Goal: Information Seeking & Learning: Learn about a topic

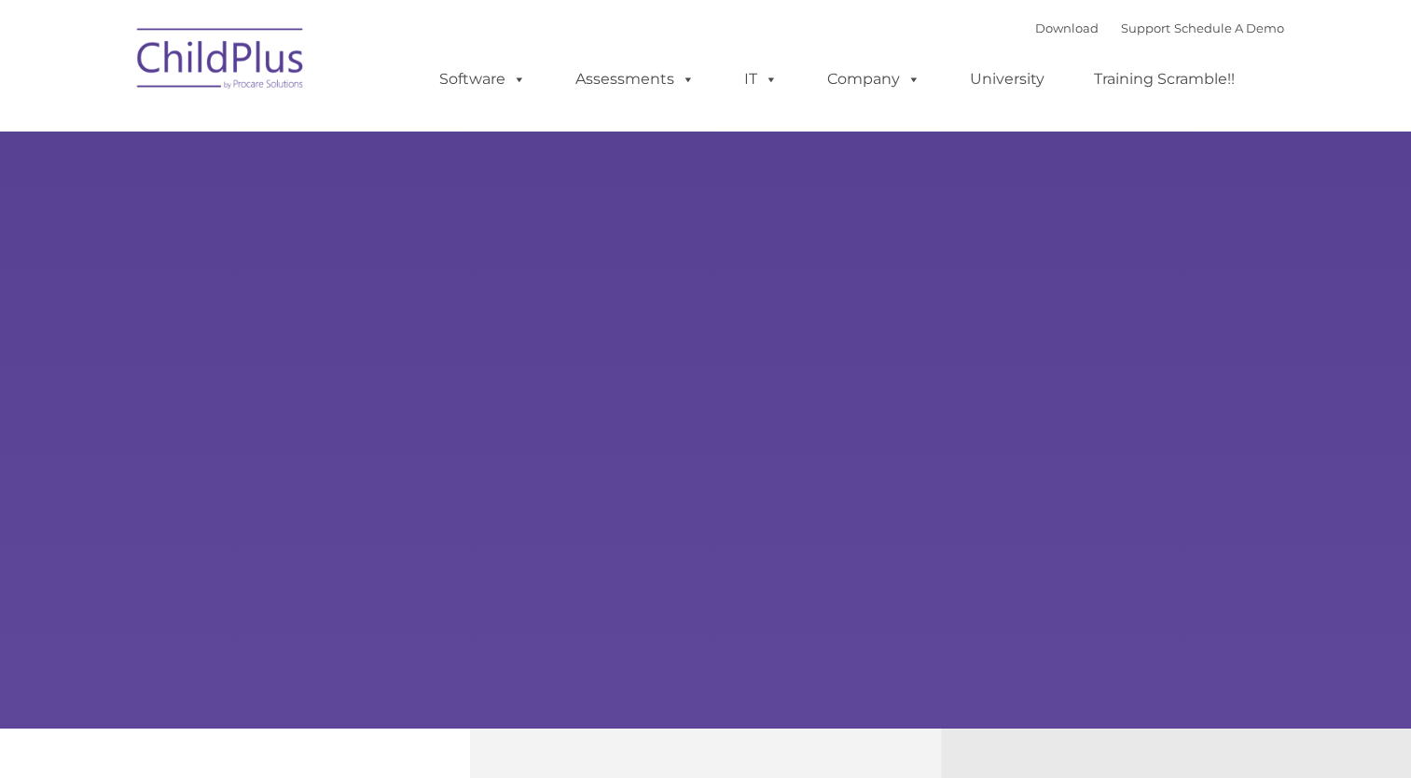
select select "MEDIUM"
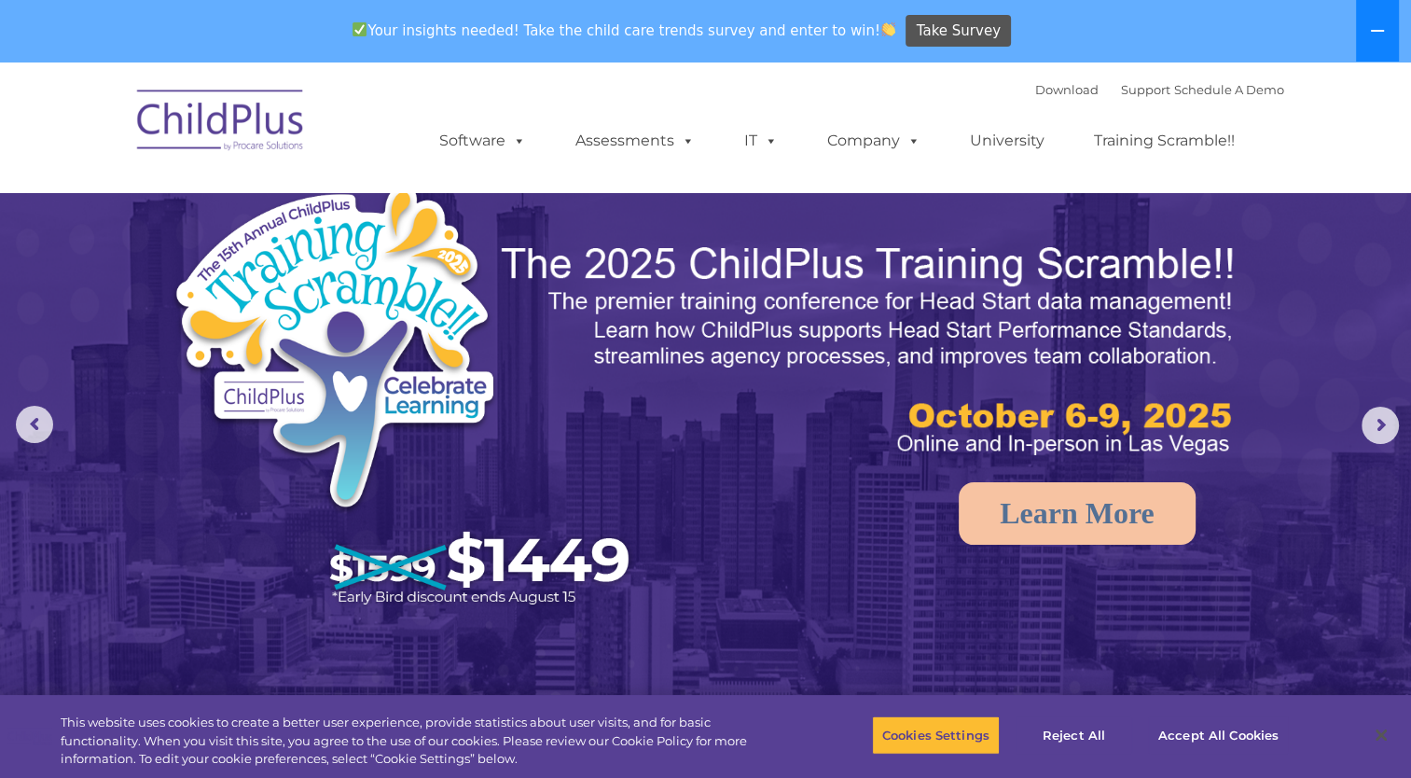
click at [1371, 30] on icon at bounding box center [1377, 31] width 13 height 2
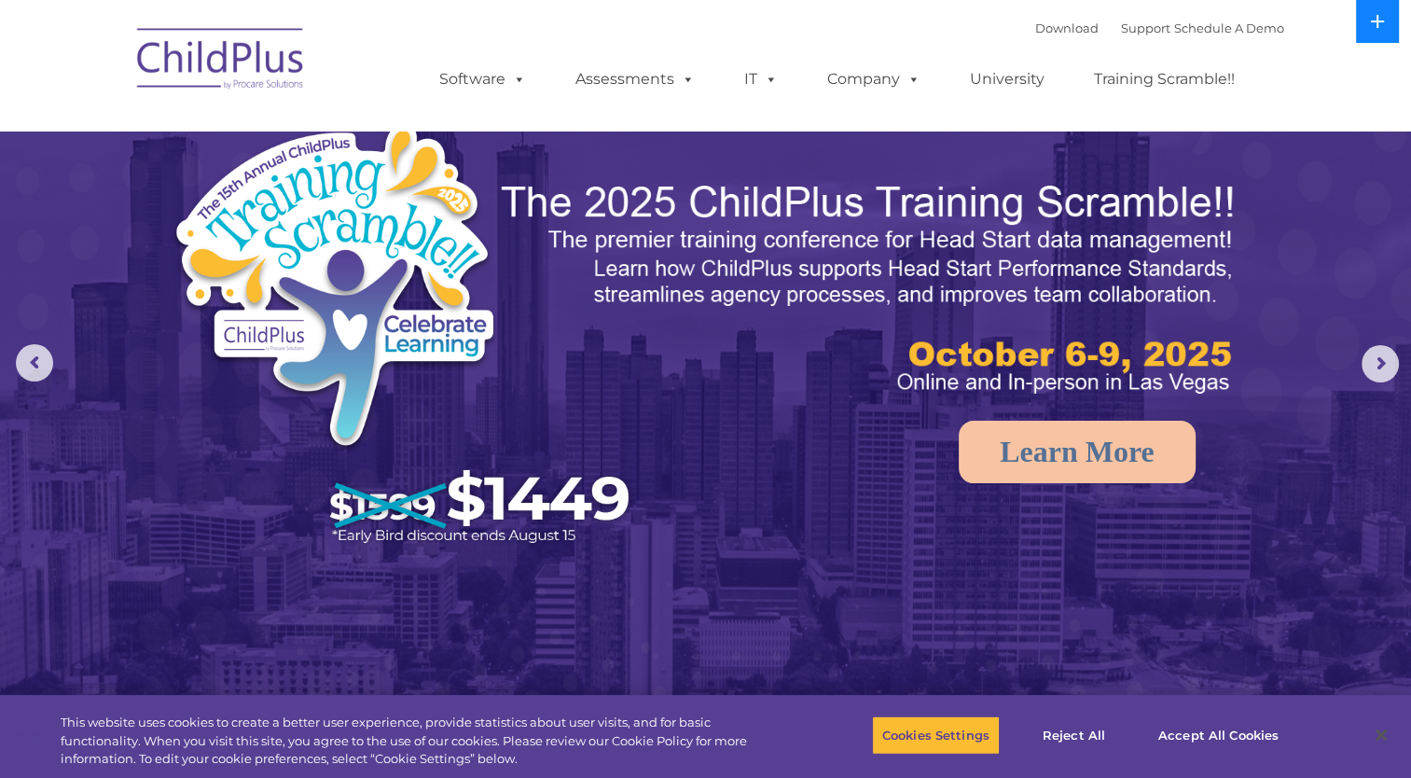
click at [1371, 30] on button at bounding box center [1377, 21] width 43 height 43
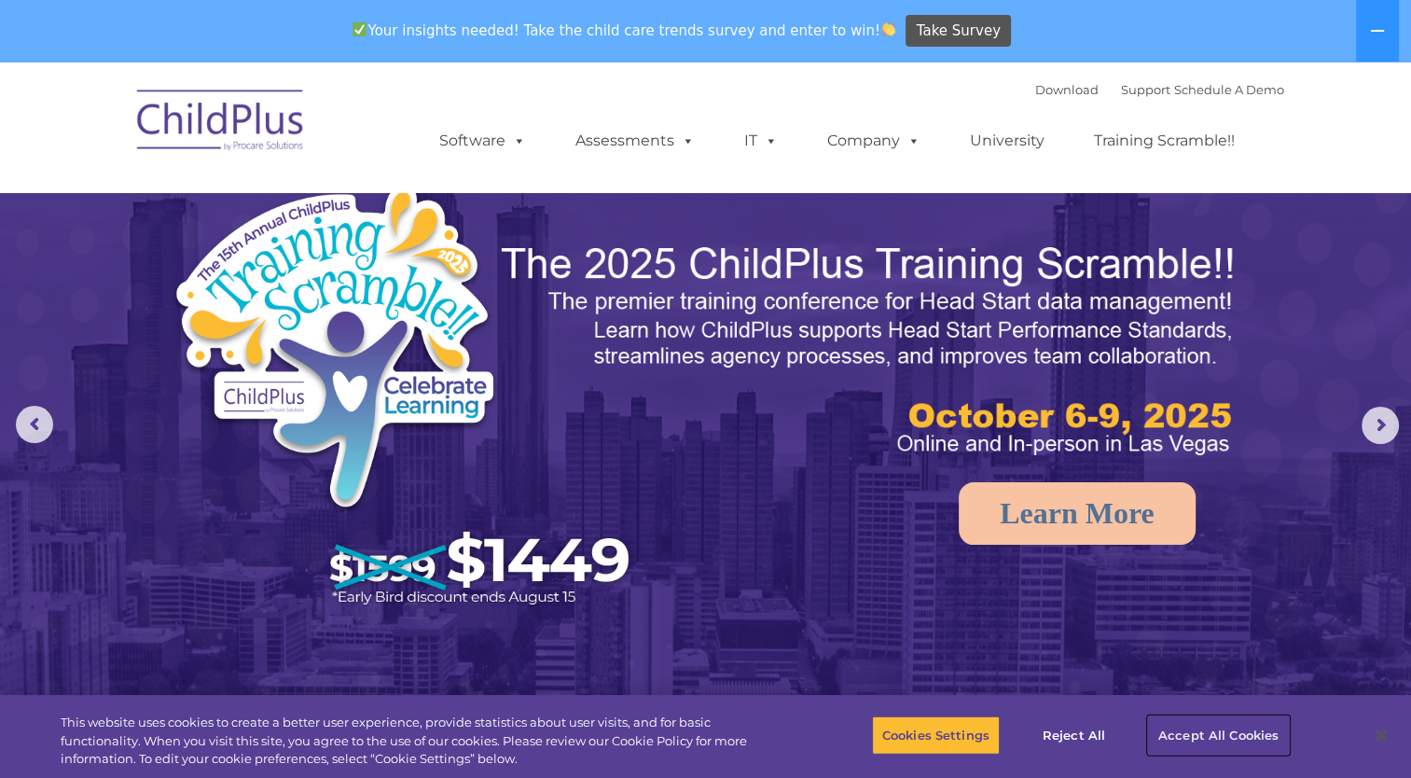
click at [1219, 735] on button "Accept All Cookies" at bounding box center [1218, 734] width 141 height 39
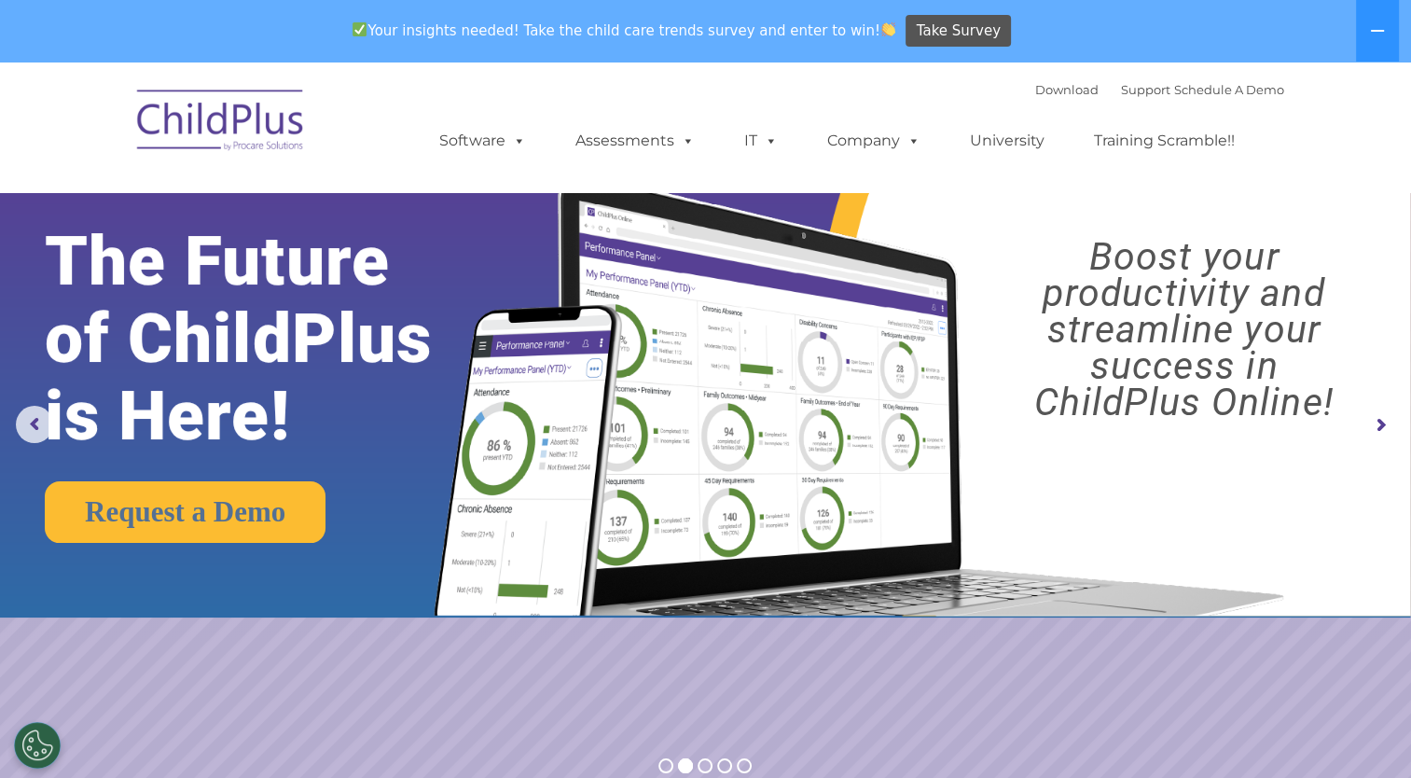
click at [1376, 429] on rs-arrow at bounding box center [1379, 425] width 37 height 37
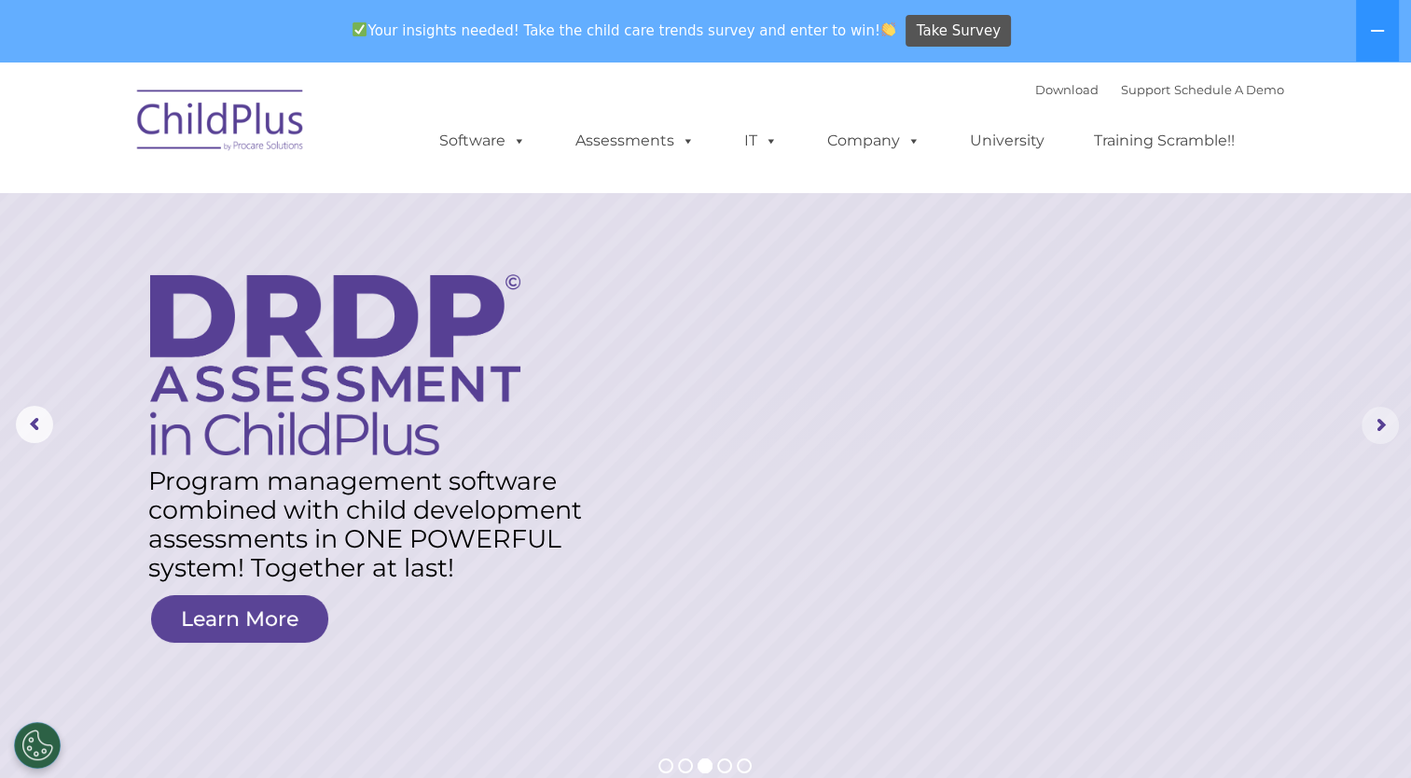
click at [1378, 431] on rs-arrow at bounding box center [1379, 425] width 37 height 37
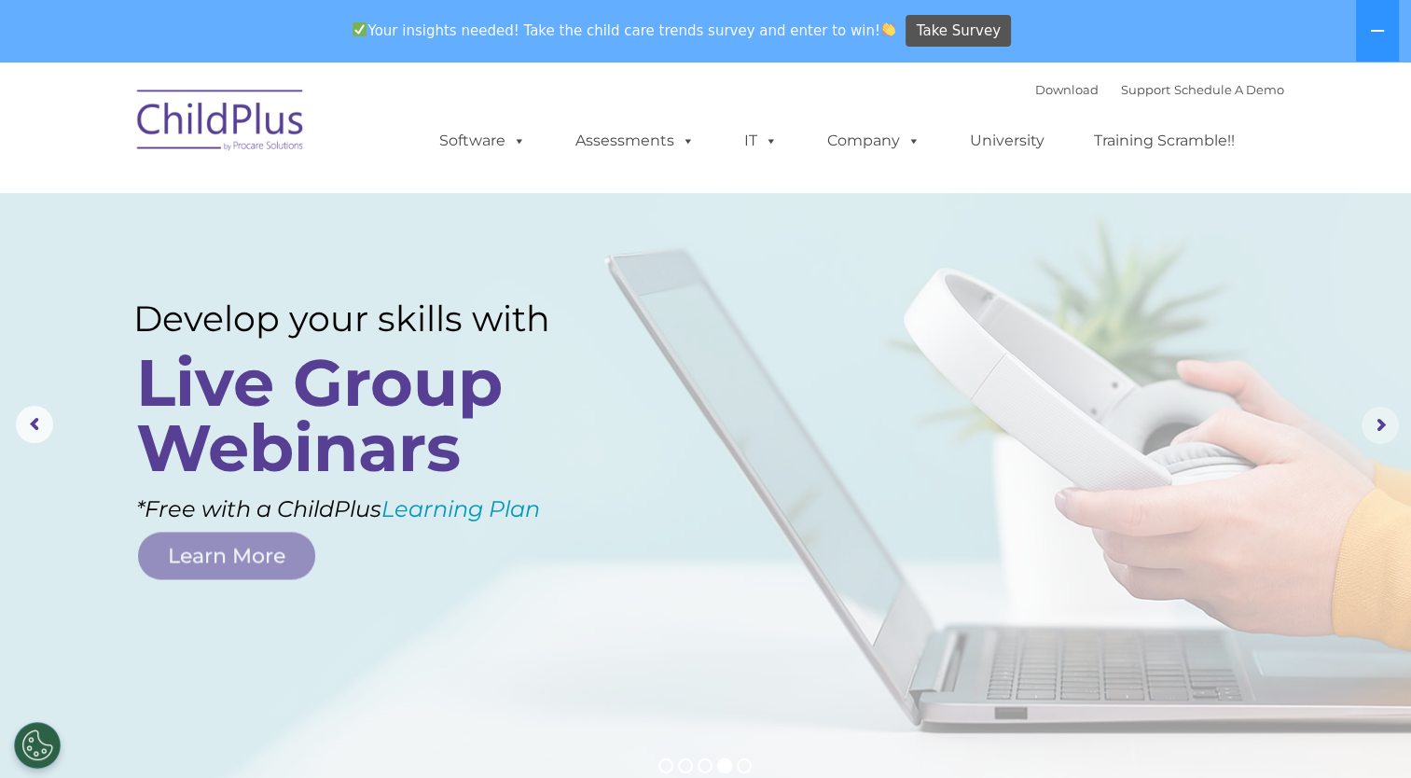
click at [1378, 431] on rs-arrow at bounding box center [1379, 425] width 37 height 37
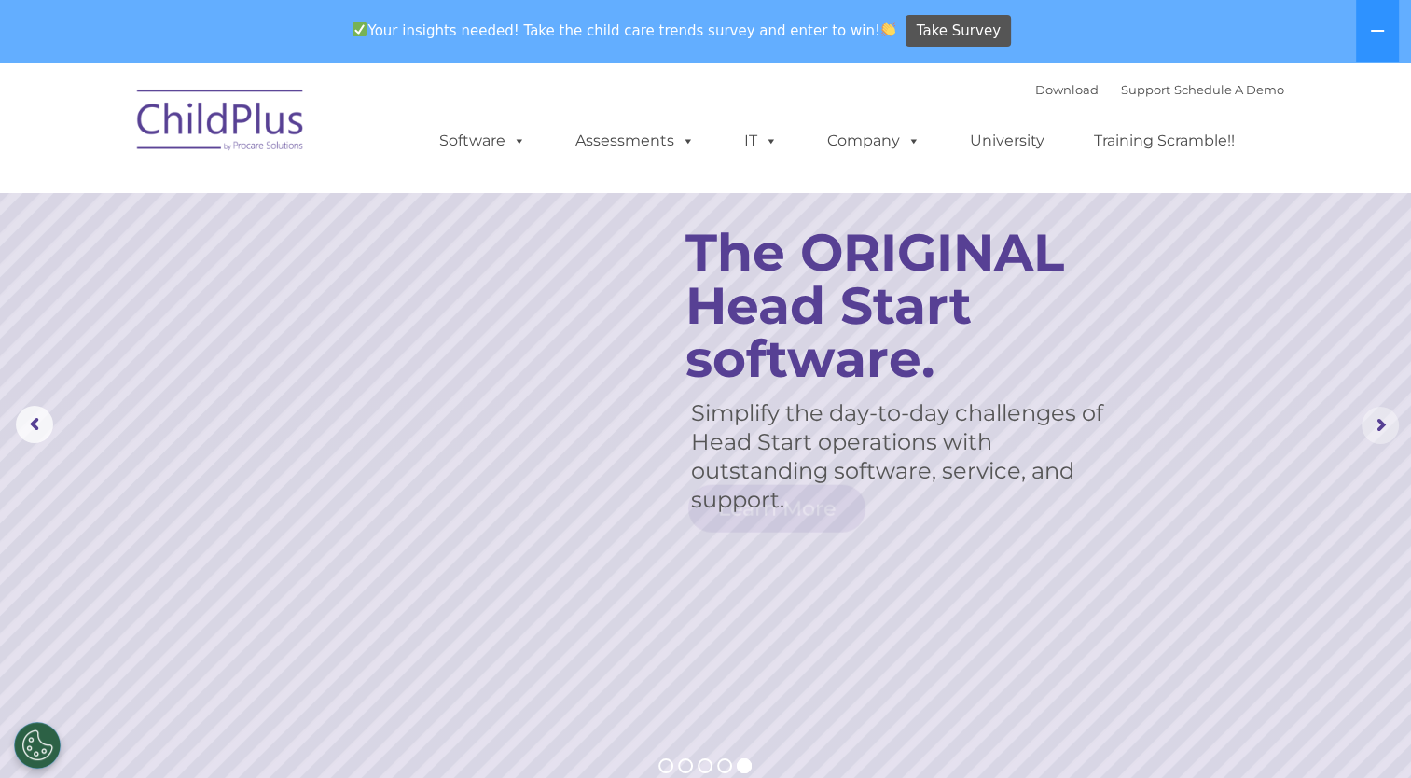
click at [1378, 431] on rs-arrow at bounding box center [1379, 425] width 37 height 37
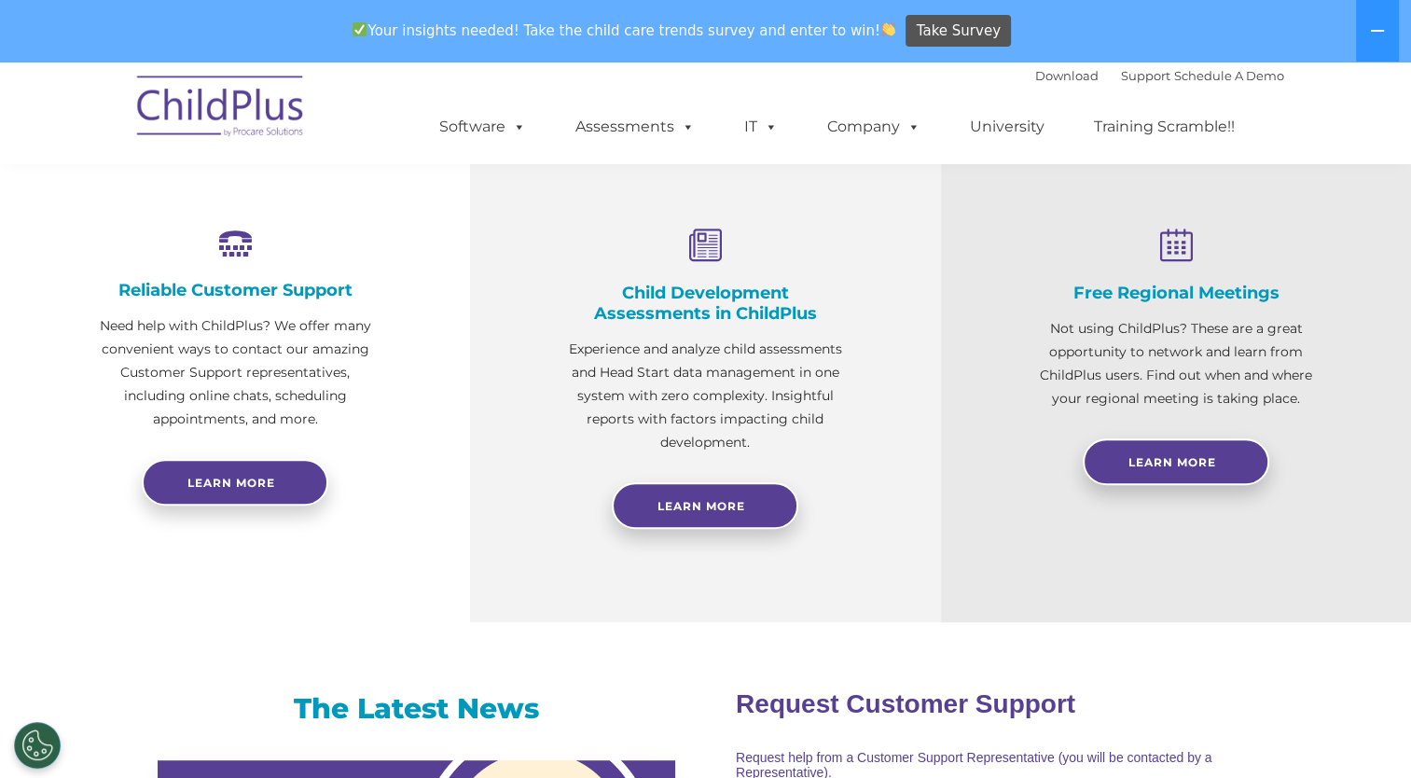
scroll to position [669, 0]
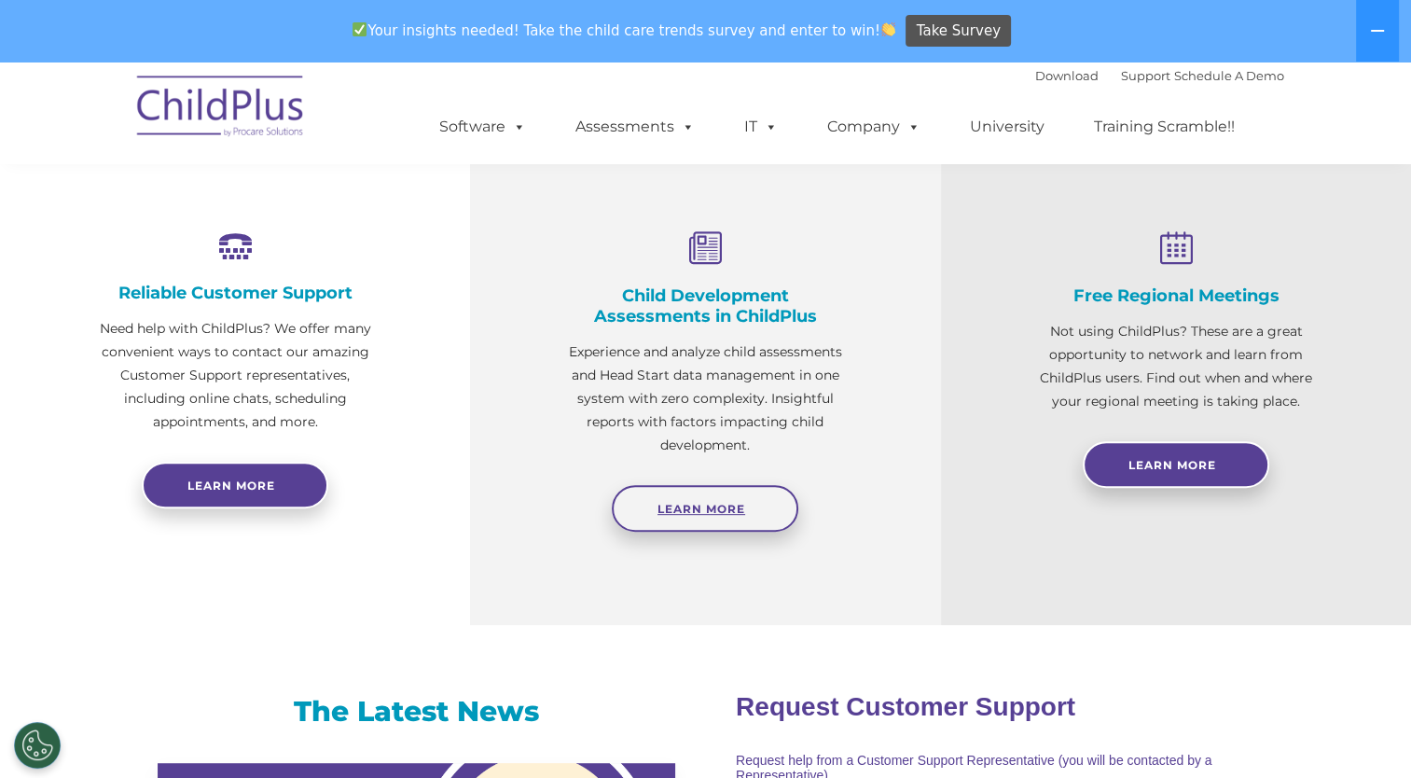
click at [716, 502] on span "Learn More" at bounding box center [701, 509] width 88 height 14
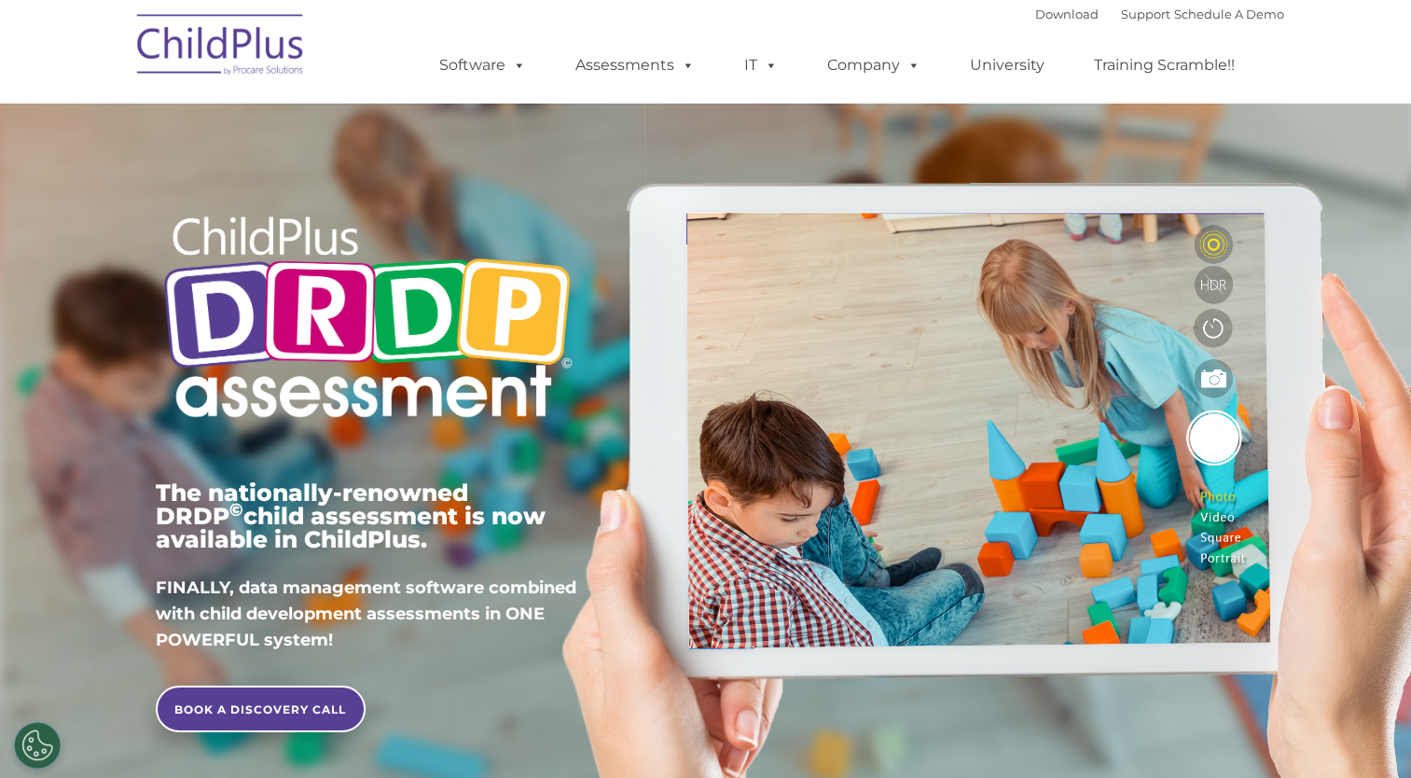
type input ""
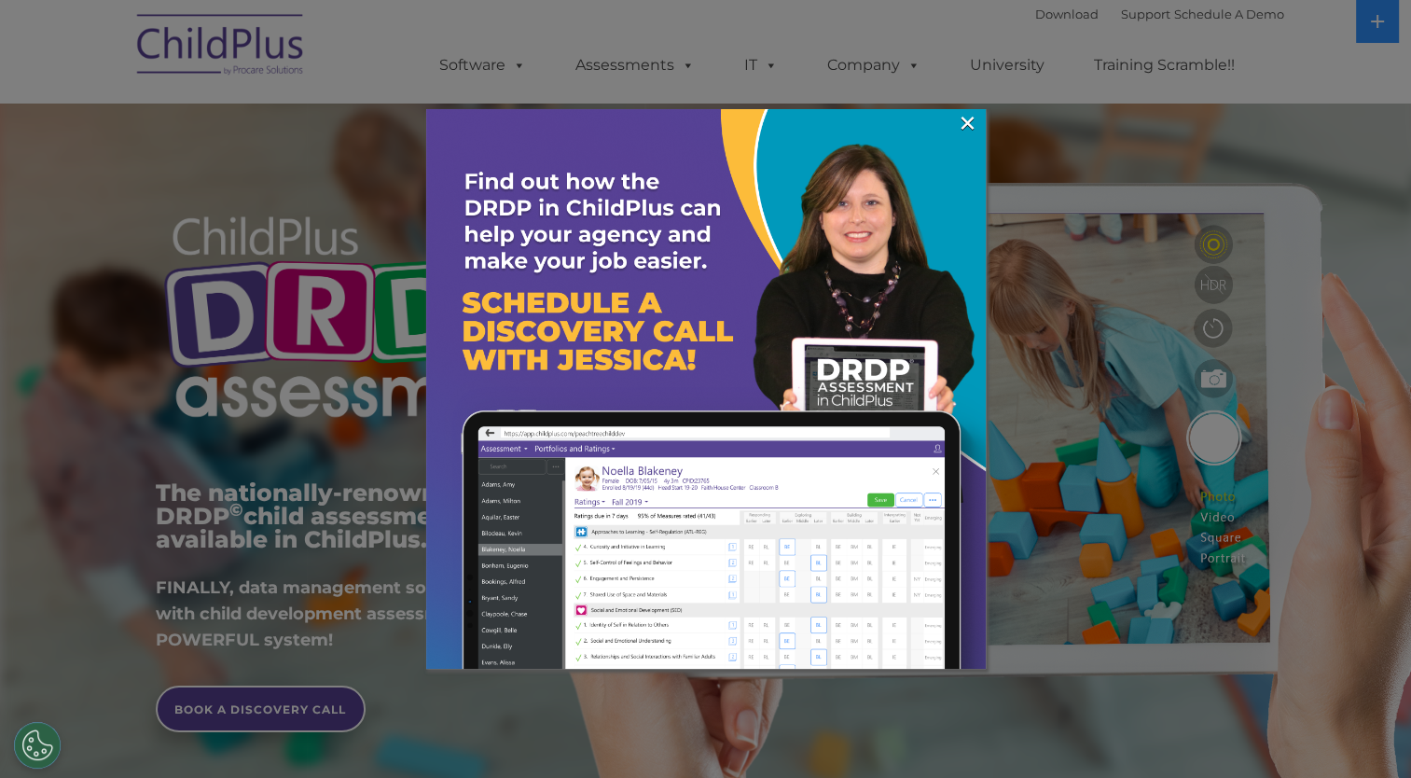
click at [768, 64] on div at bounding box center [705, 389] width 1411 height 778
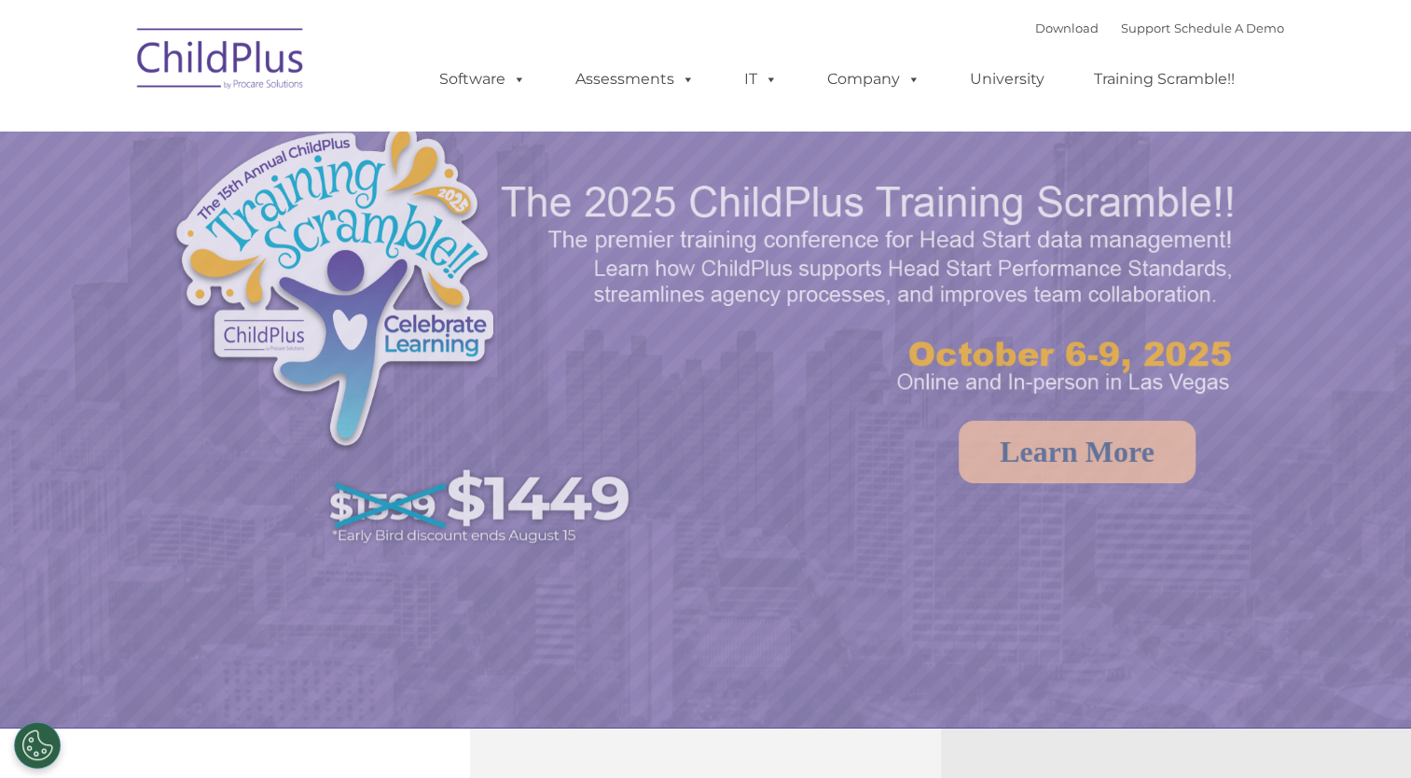
select select "MEDIUM"
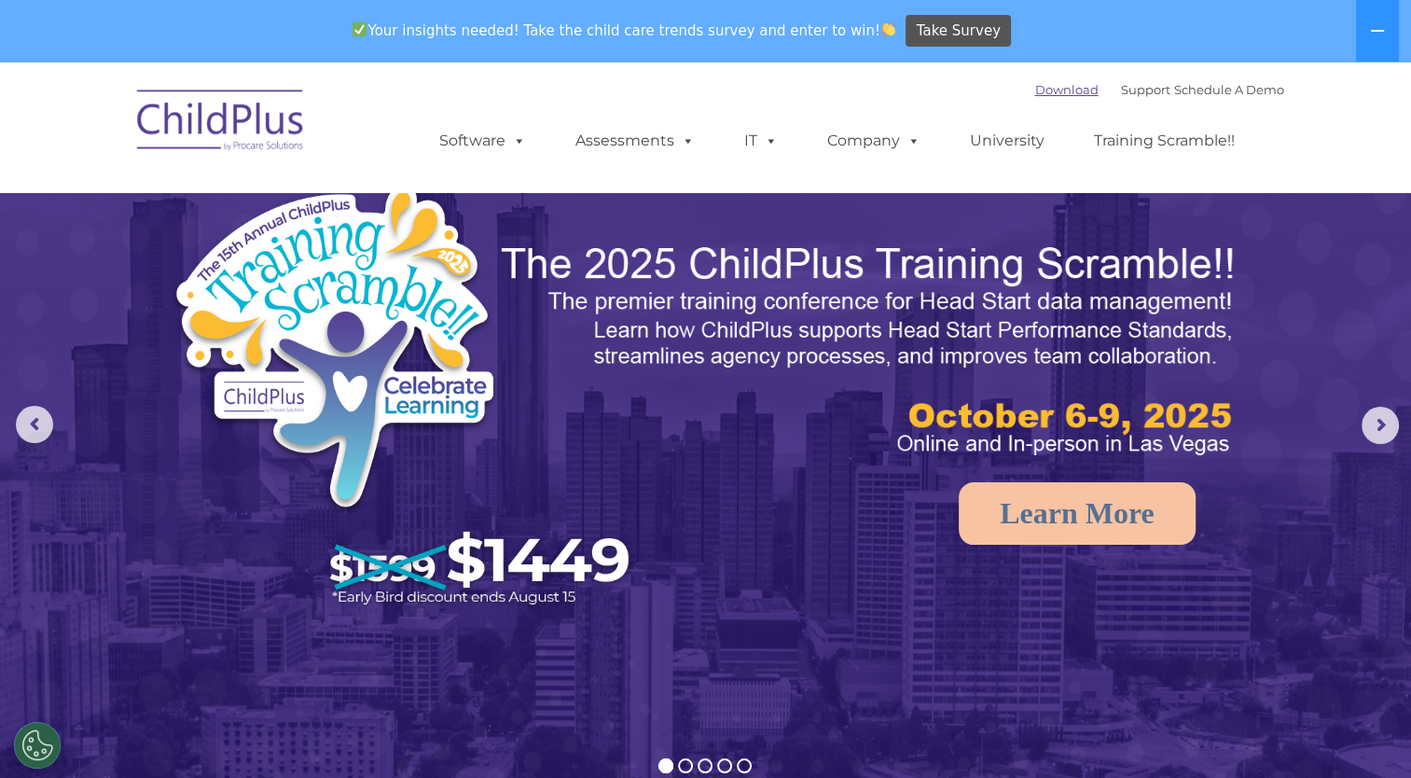
click at [1035, 94] on link "Download" at bounding box center [1066, 89] width 63 height 15
